Goal: Register for event/course

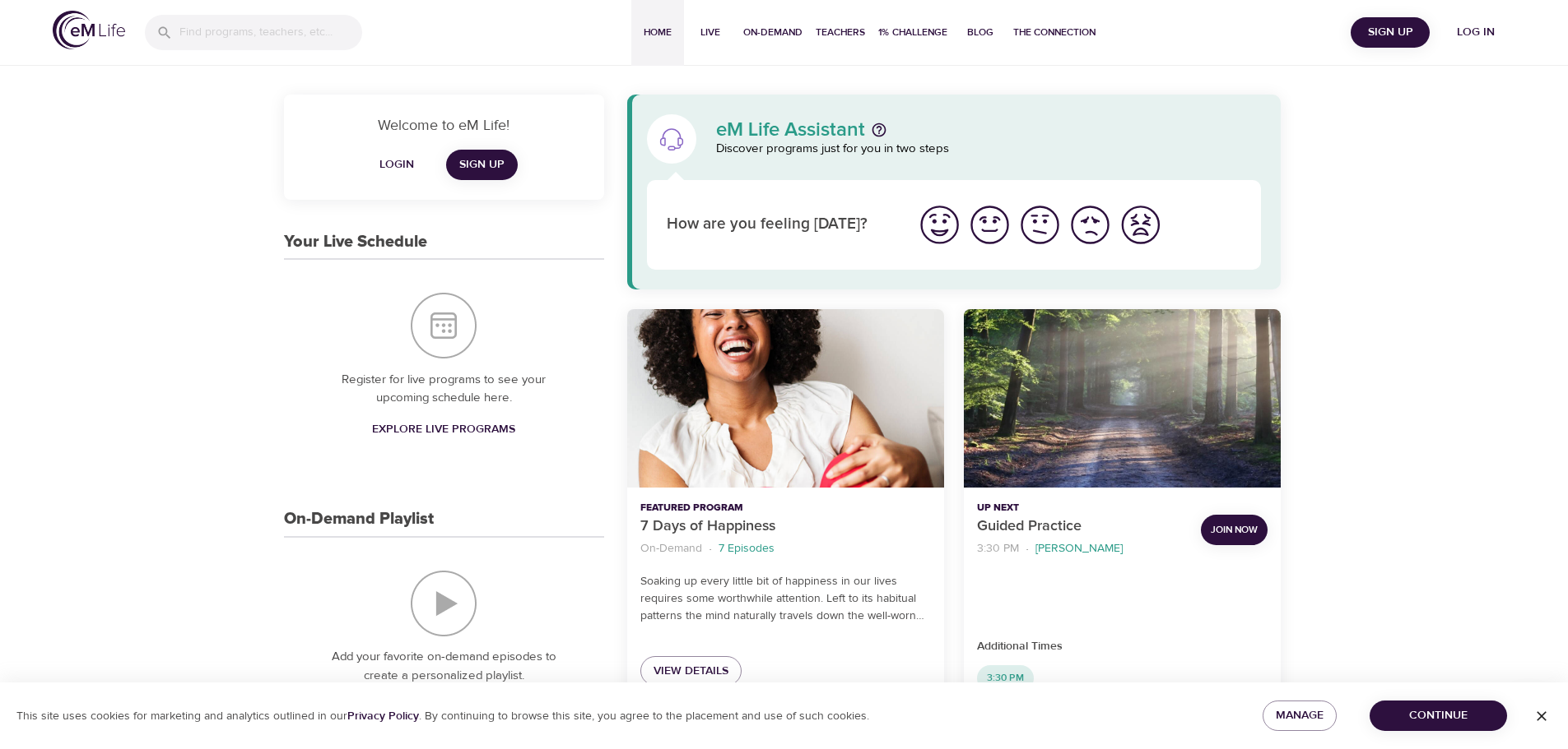
click at [1477, 32] on span "Log in" at bounding box center [1475, 32] width 65 height 21
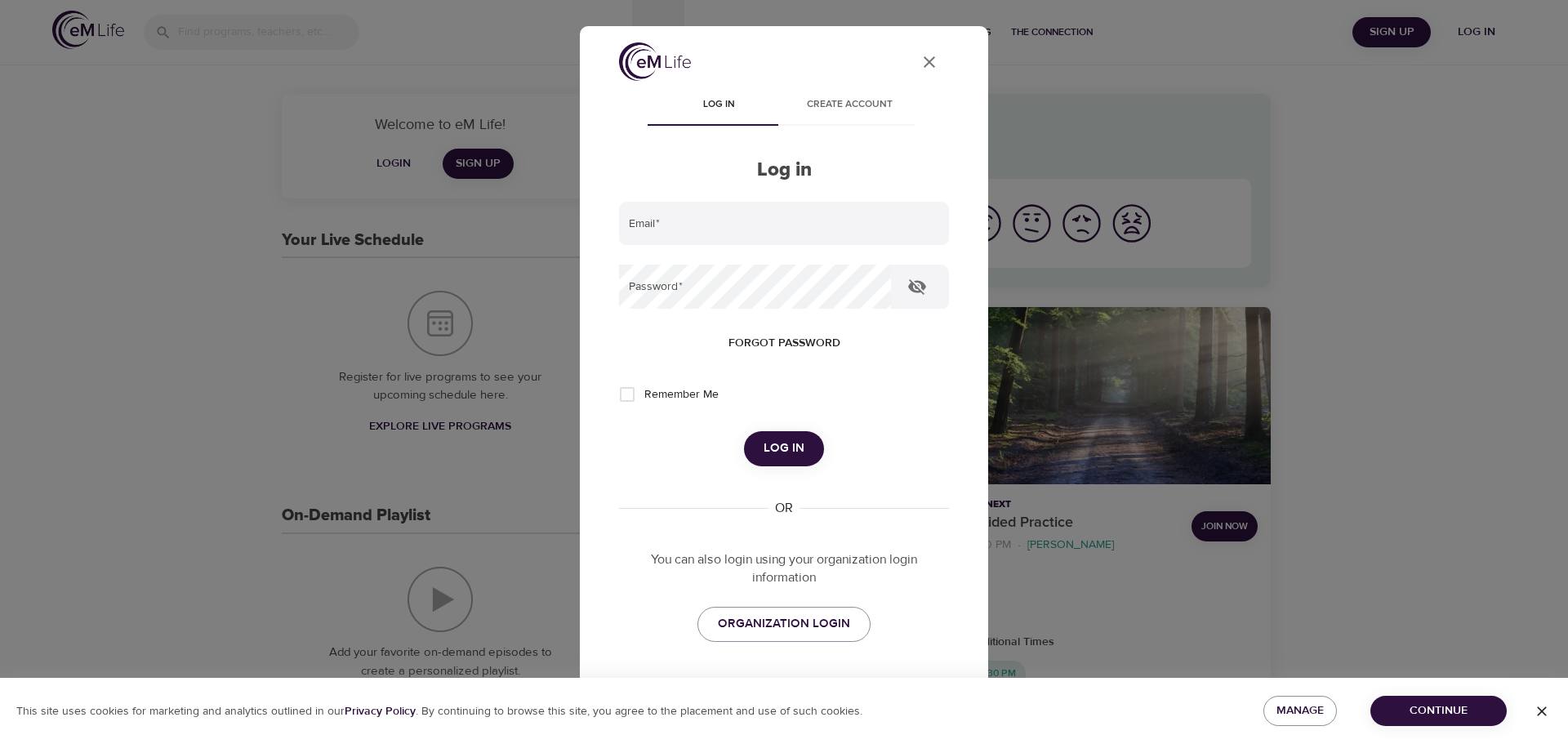
type input "[PERSON_NAME][EMAIL_ADDRESS][DOMAIN_NAME]"
click at [775, 443] on span "Log in" at bounding box center [784, 448] width 41 height 21
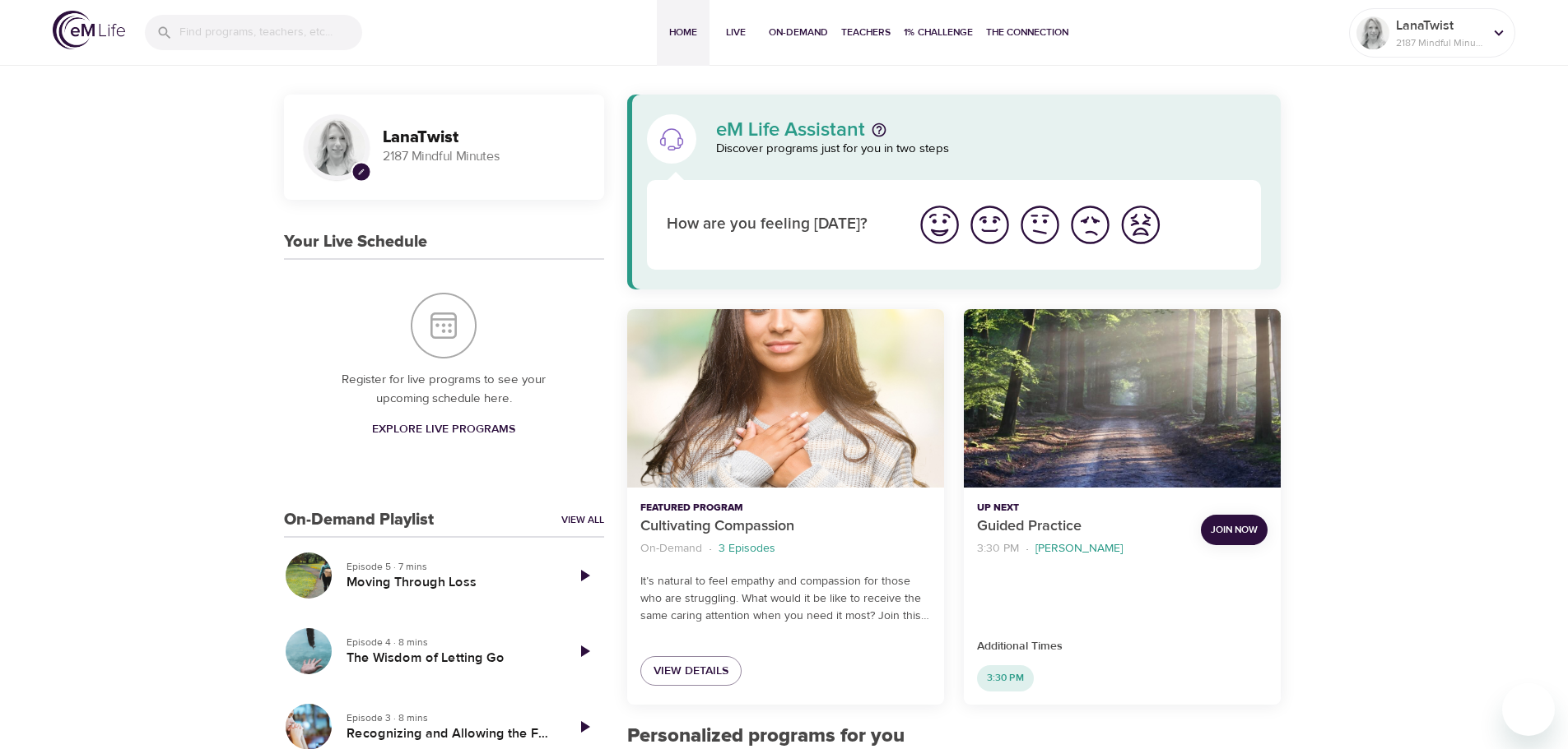
click at [459, 425] on span "Explore Live Programs" at bounding box center [444, 430] width 144 height 21
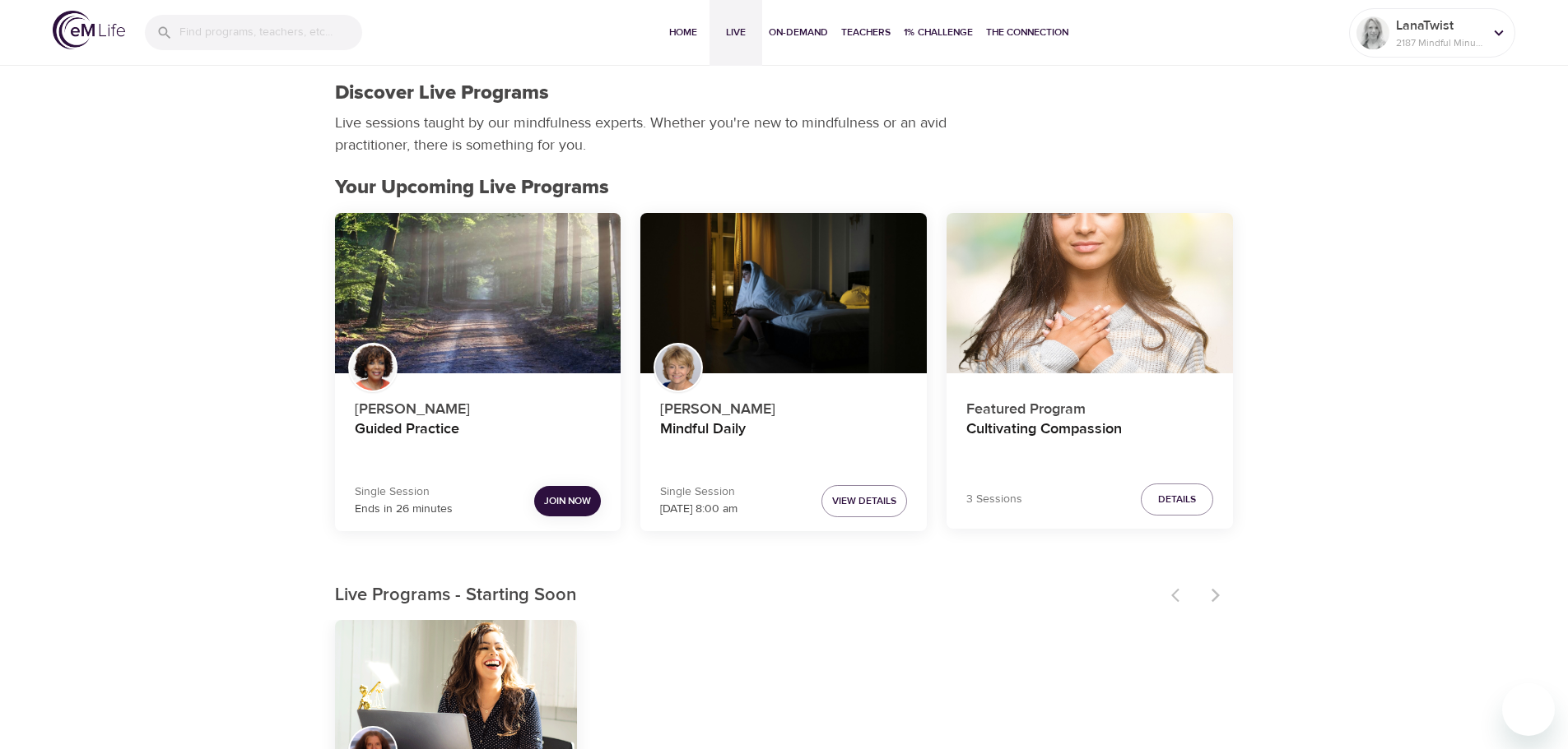
click at [561, 497] on span "Join Now" at bounding box center [568, 502] width 47 height 18
